Goal: Find contact information: Find contact information

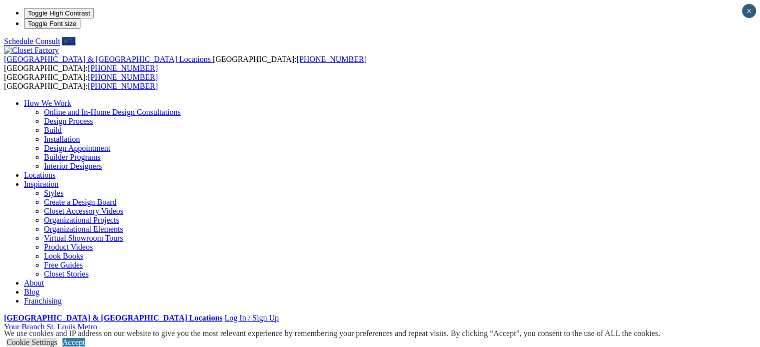
click at [55, 171] on link "Locations" at bounding box center [39, 175] width 31 height 8
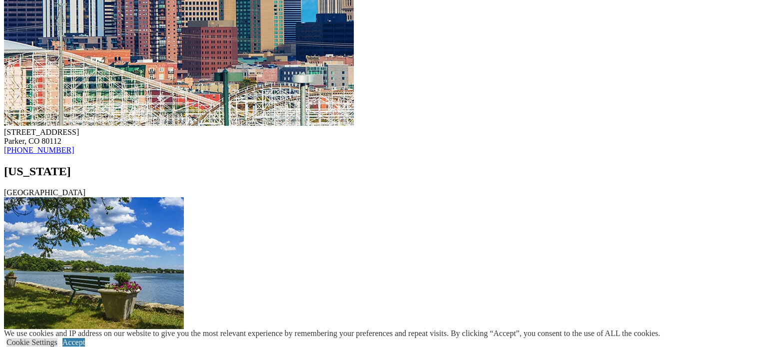
scroll to position [4966, 0]
